Goal: Task Accomplishment & Management: Use online tool/utility

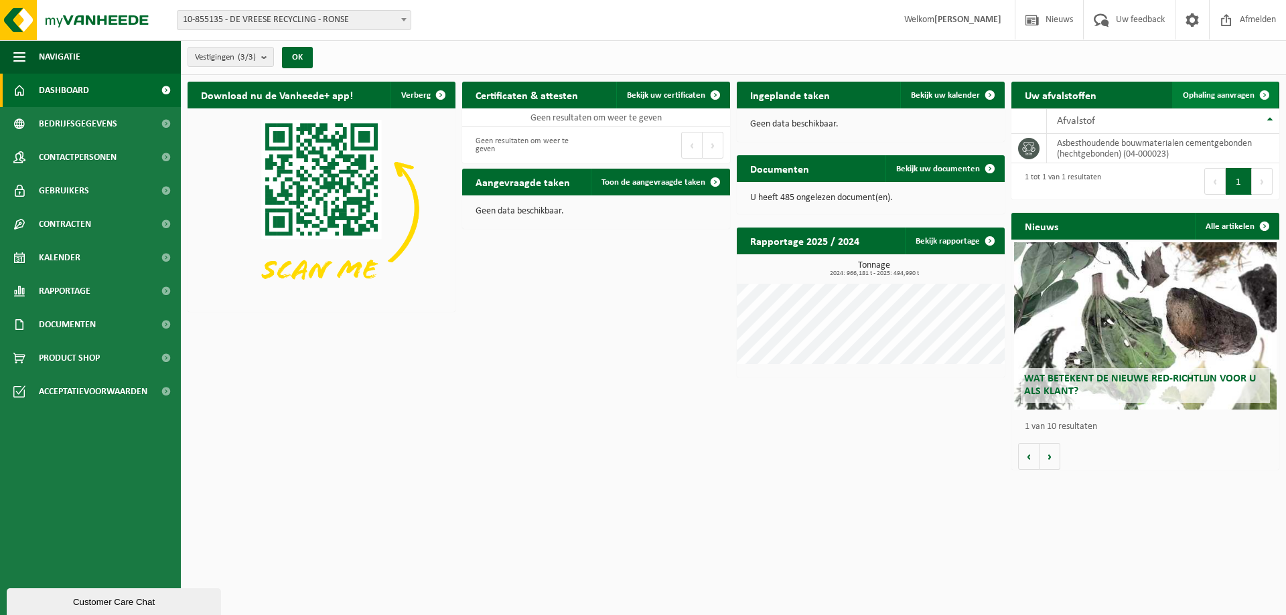
click at [1241, 94] on span "Ophaling aanvragen" at bounding box center [1218, 95] width 72 height 9
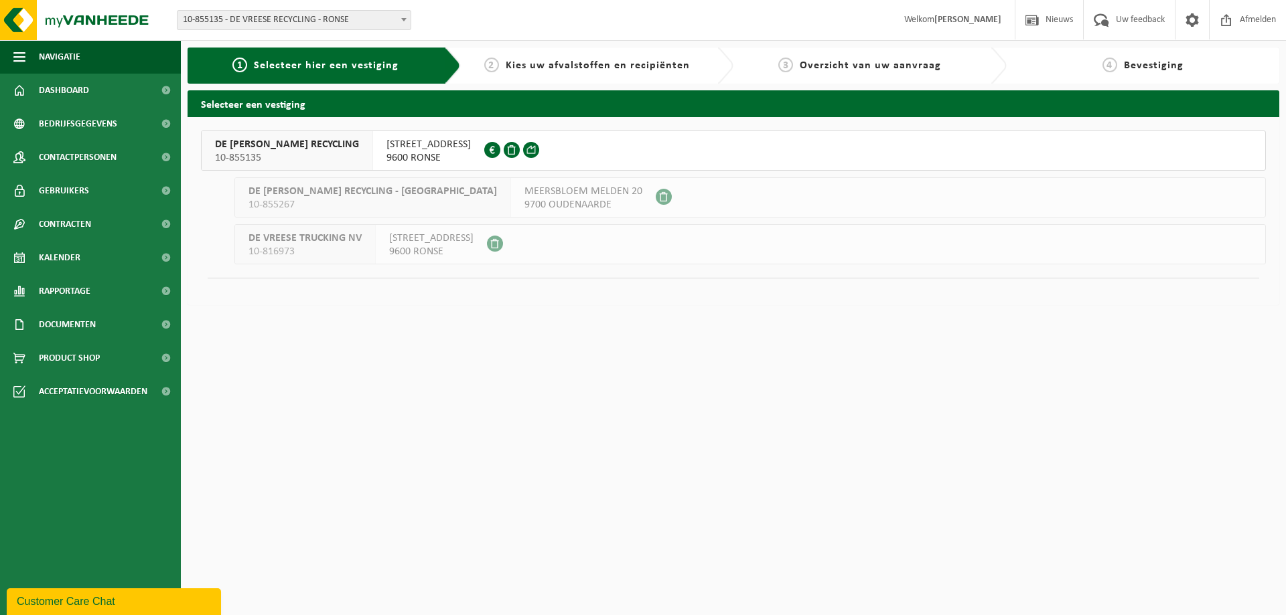
click at [386, 158] on span "9600 RONSE" at bounding box center [428, 157] width 84 height 13
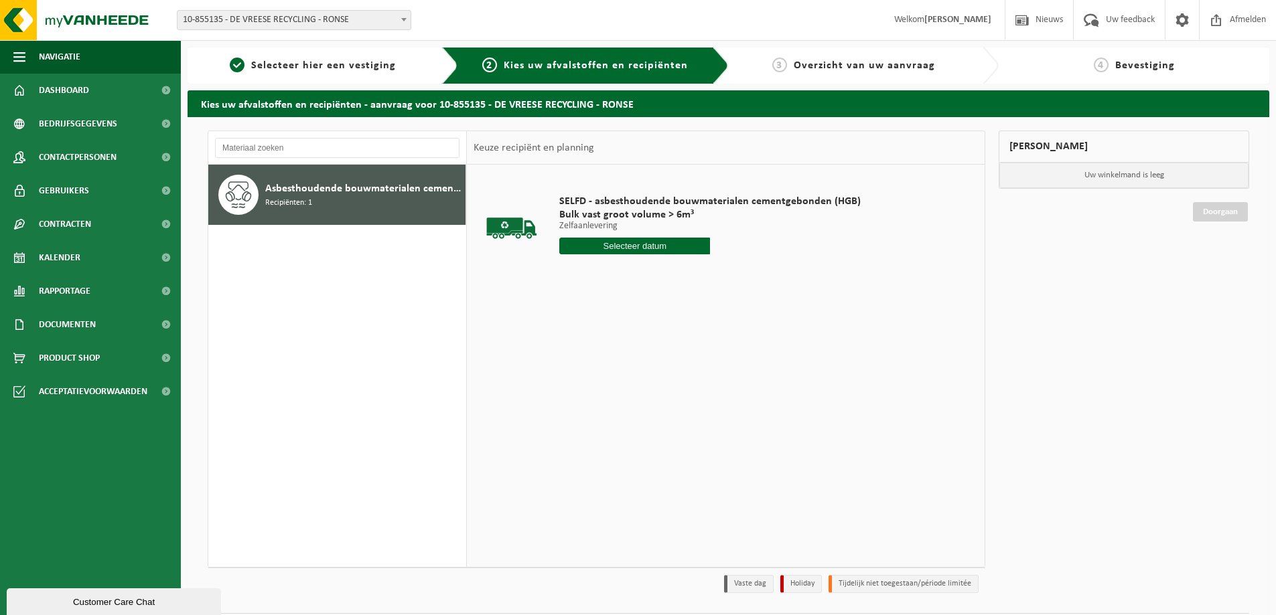
click at [623, 246] on input "text" at bounding box center [634, 246] width 151 height 17
click at [617, 366] on div "17" at bounding box center [618, 364] width 23 height 21
type input "Van 2025-09-17"
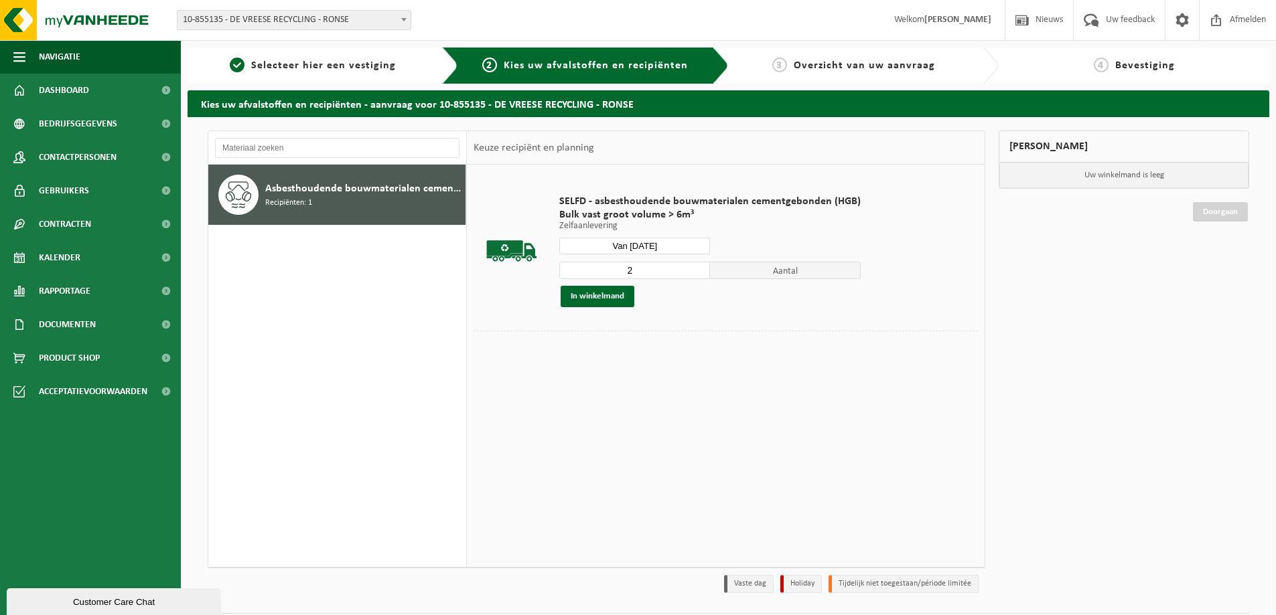
click at [698, 266] on input "2" at bounding box center [634, 270] width 151 height 17
click at [694, 264] on input "2" at bounding box center [634, 270] width 151 height 17
click at [695, 264] on input "2" at bounding box center [634, 270] width 151 height 17
click at [694, 270] on input "3" at bounding box center [634, 270] width 151 height 17
type input "4"
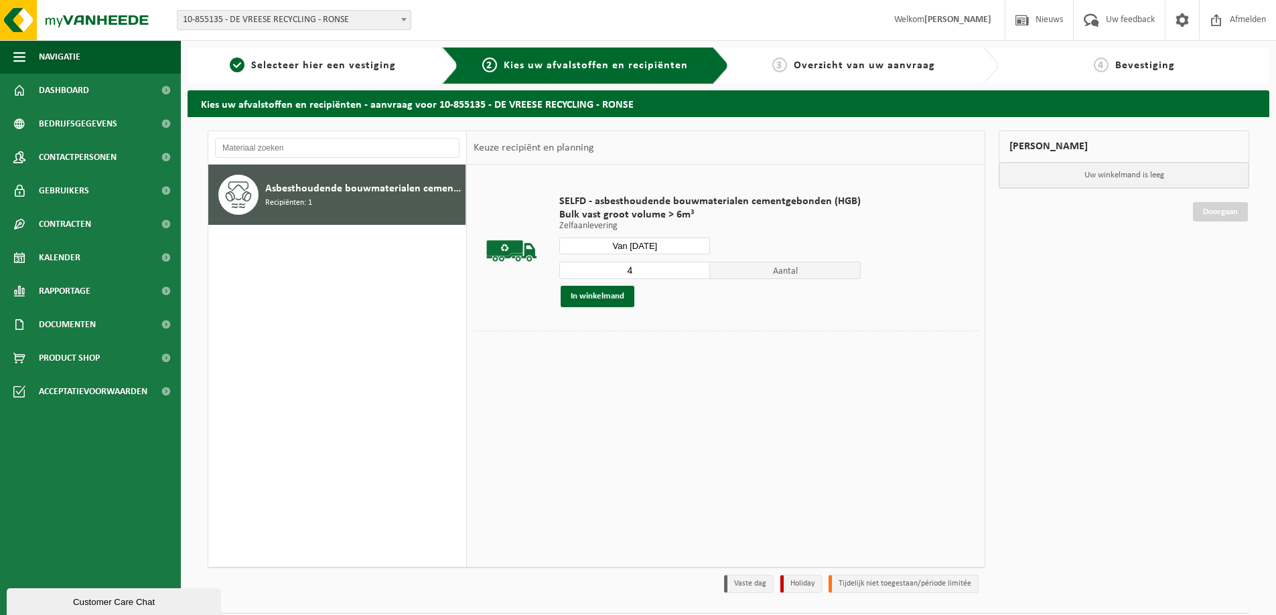
click at [696, 270] on input "4" at bounding box center [634, 270] width 151 height 17
click at [614, 299] on button "In winkelmand" at bounding box center [597, 296] width 74 height 21
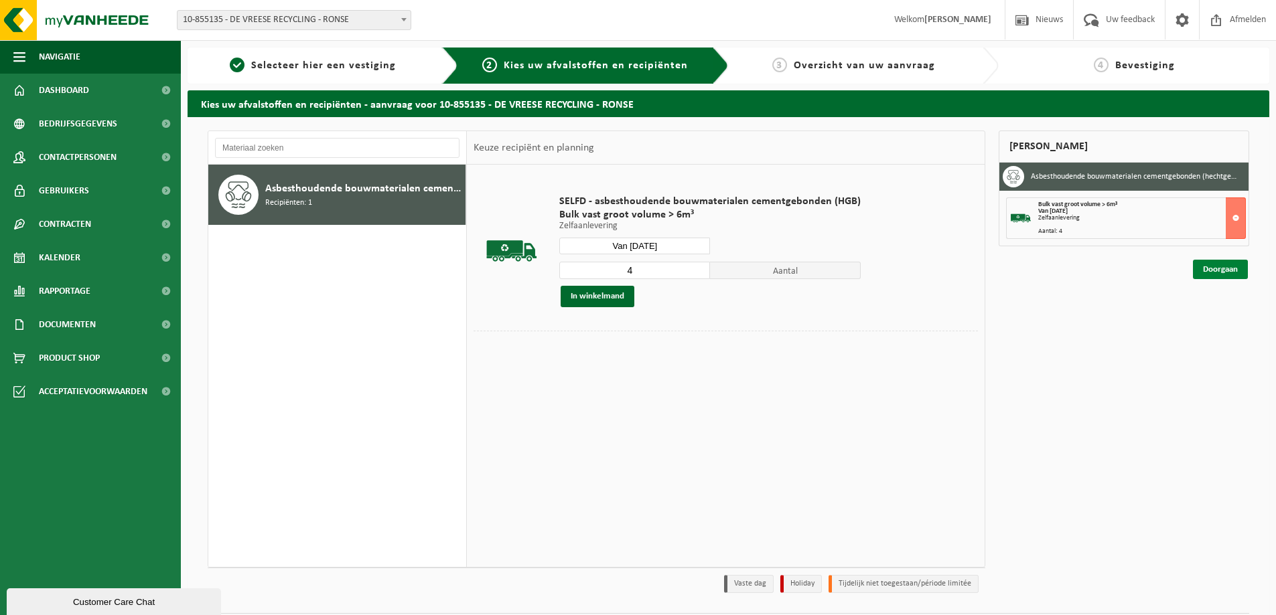
drag, startPoint x: 1187, startPoint y: 258, endPoint x: 1211, endPoint y: 262, distance: 23.9
click at [1188, 258] on div "Doorgaan" at bounding box center [1123, 252] width 250 height 13
click at [1220, 267] on link "Doorgaan" at bounding box center [1220, 269] width 55 height 19
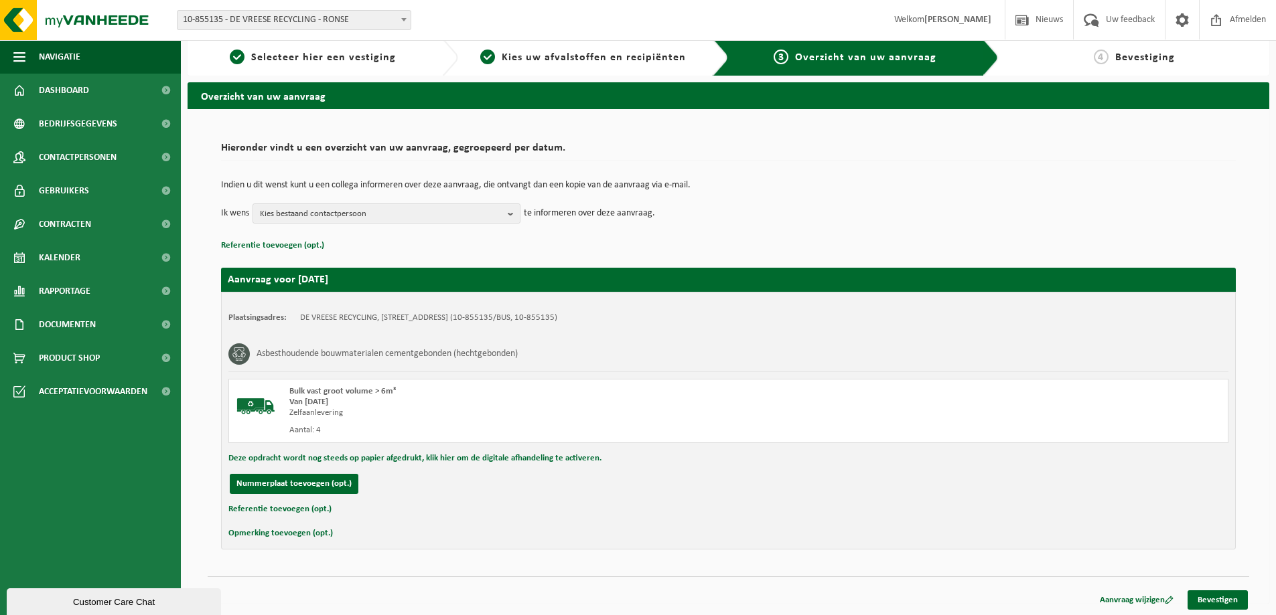
scroll to position [10, 0]
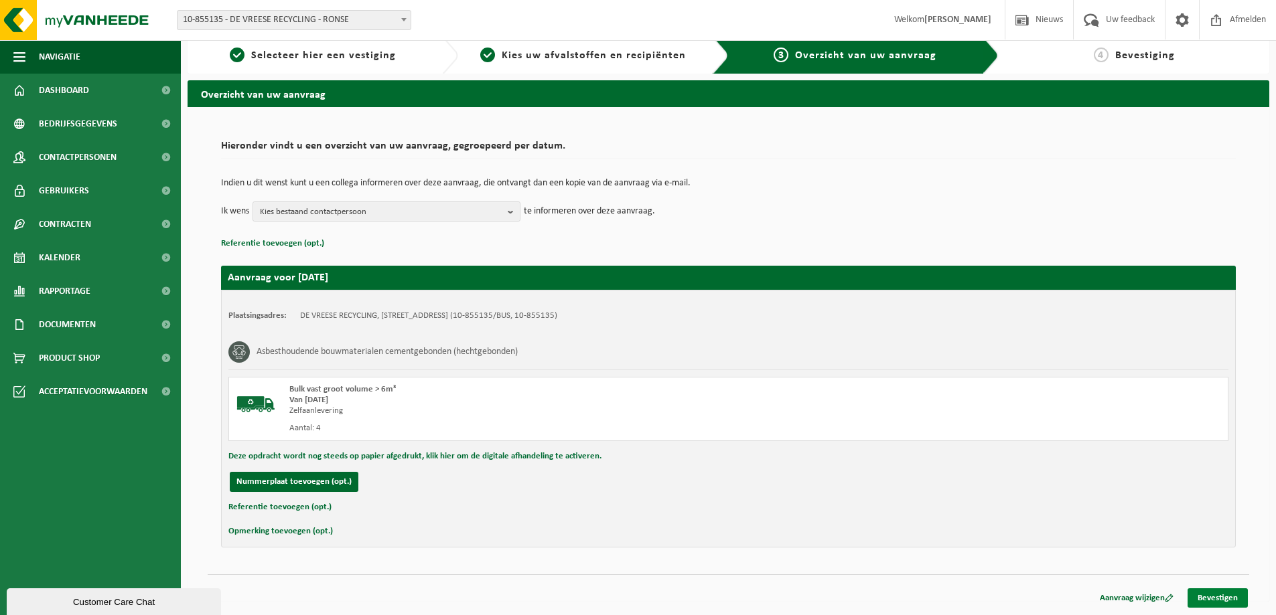
click at [1237, 596] on link "Bevestigen" at bounding box center [1217, 598] width 60 height 19
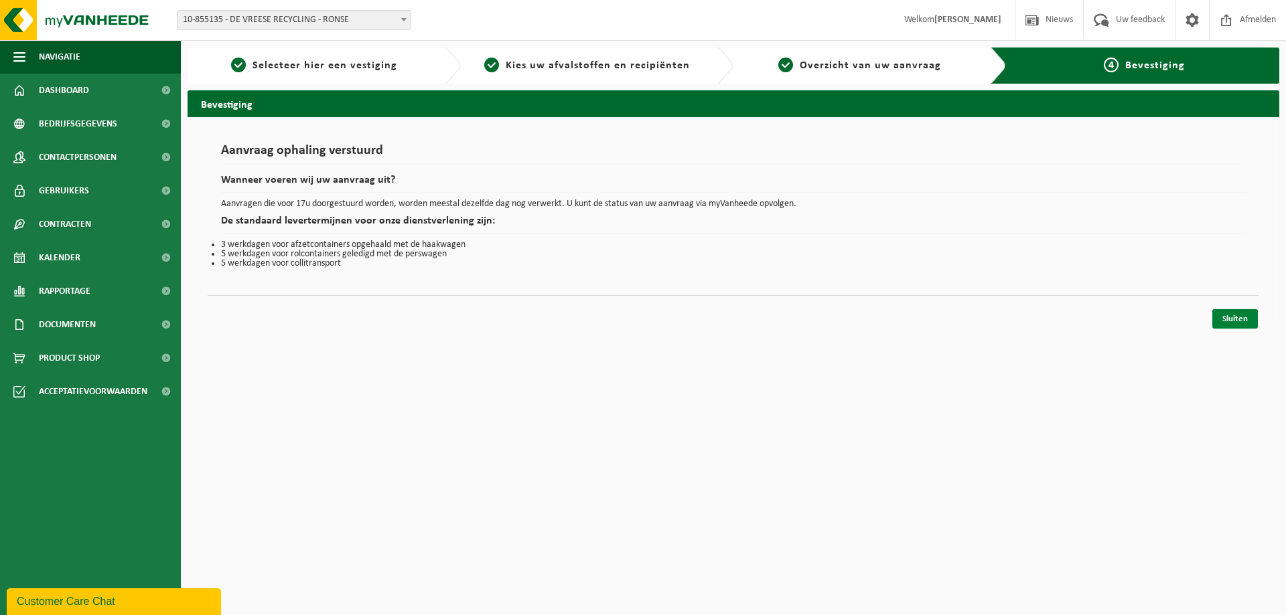
click at [1237, 325] on link "Sluiten" at bounding box center [1235, 318] width 46 height 19
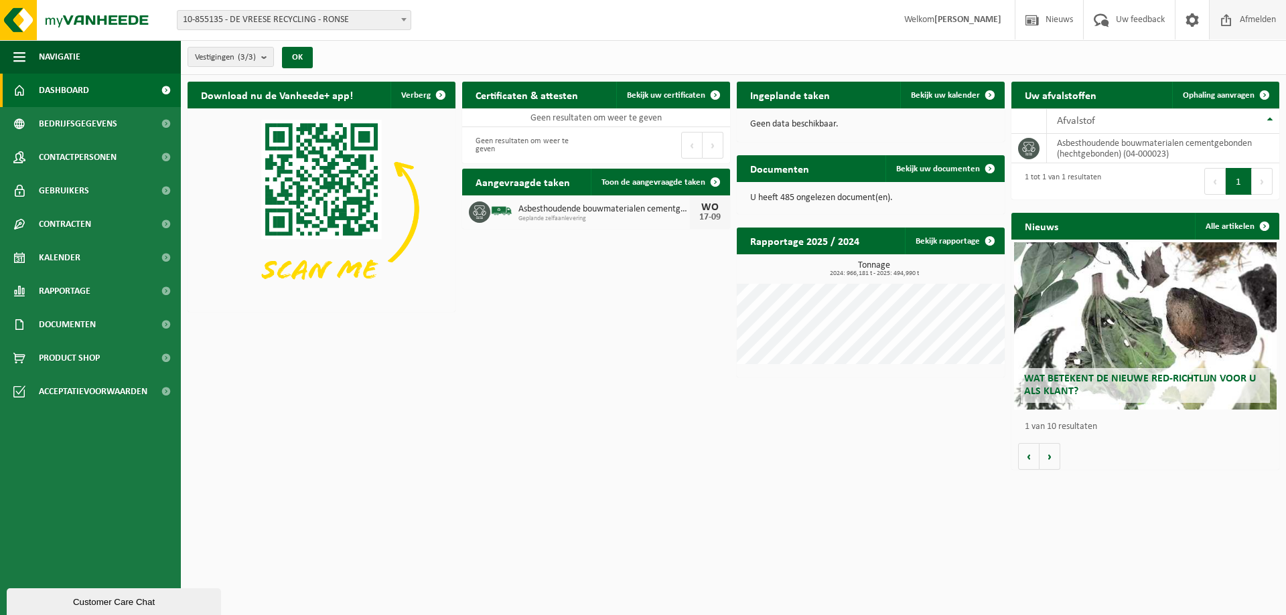
click at [1246, 12] on span "Afmelden" at bounding box center [1257, 20] width 43 height 40
